Goal: Task Accomplishment & Management: Use online tool/utility

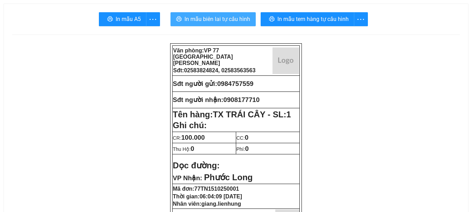
click at [206, 22] on span "In mẫu biên lai tự cấu hình" at bounding box center [217, 19] width 66 height 9
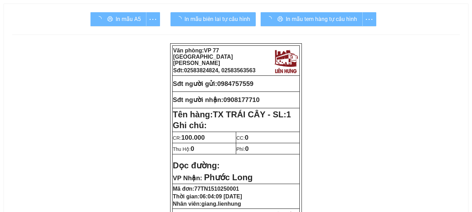
click at [320, 25] on div "In mẫu tem hàng tự cấu hình" at bounding box center [319, 19] width 116 height 14
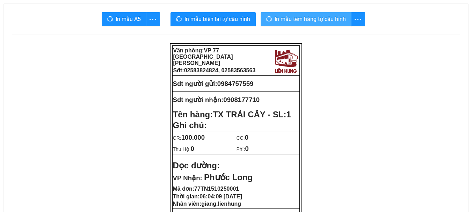
click at [323, 23] on span "In mẫu tem hàng tự cấu hình" at bounding box center [310, 19] width 71 height 9
